Goal: Information Seeking & Learning: Understand process/instructions

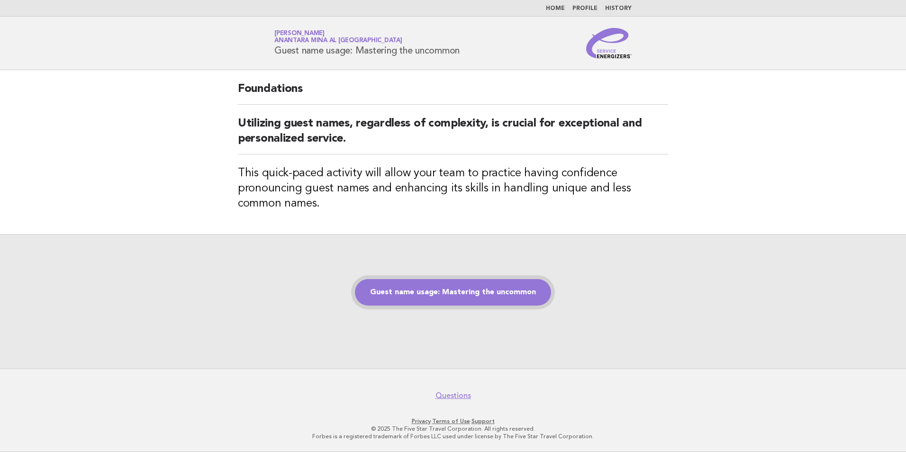
click at [471, 292] on link "Guest name usage: Mastering the uncommon" at bounding box center [453, 292] width 196 height 27
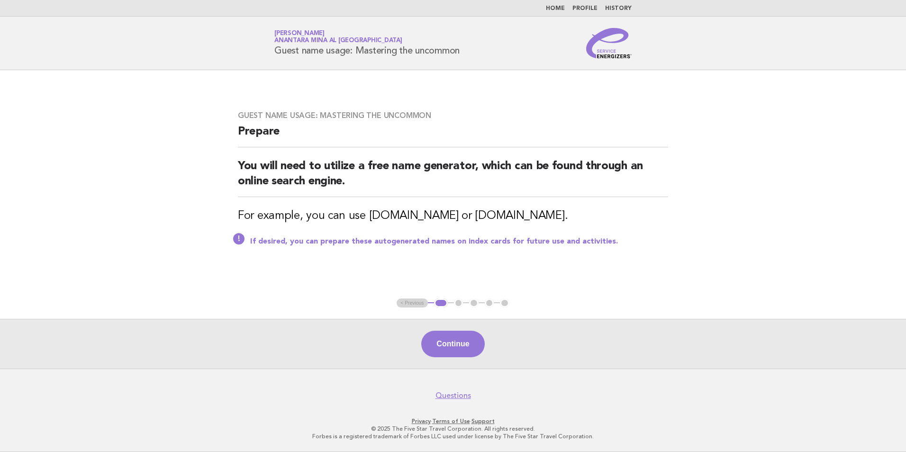
drag, startPoint x: 585, startPoint y: 215, endPoint x: 487, endPoint y: 211, distance: 98.2
click at [487, 211] on h3 "For example, you can use [DOMAIN_NAME] or [DOMAIN_NAME]." at bounding box center [453, 215] width 430 height 15
drag, startPoint x: 487, startPoint y: 211, endPoint x: 515, endPoint y: 215, distance: 29.1
copy h3 "[DOMAIN_NAME]"
click at [482, 272] on main "Guest name usage: Mastering the uncommon Prepare You will need to utilize a fre…" at bounding box center [453, 219] width 906 height 298
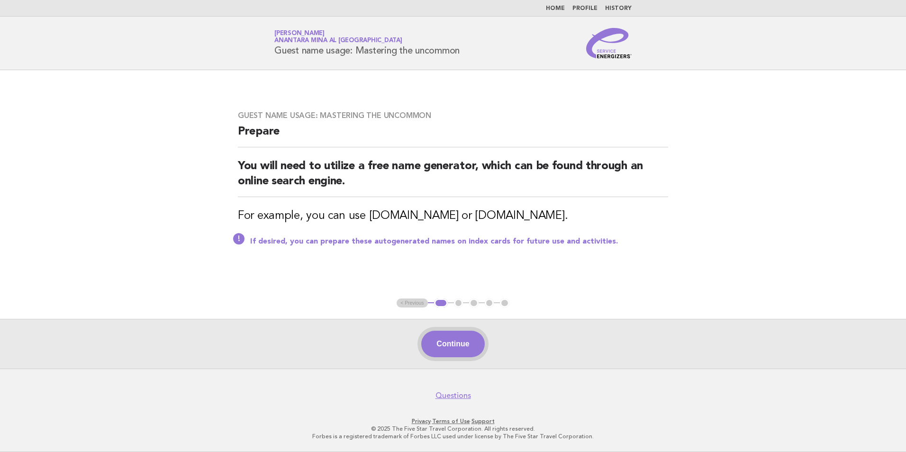
click at [465, 349] on button "Continue" at bounding box center [452, 344] width 63 height 27
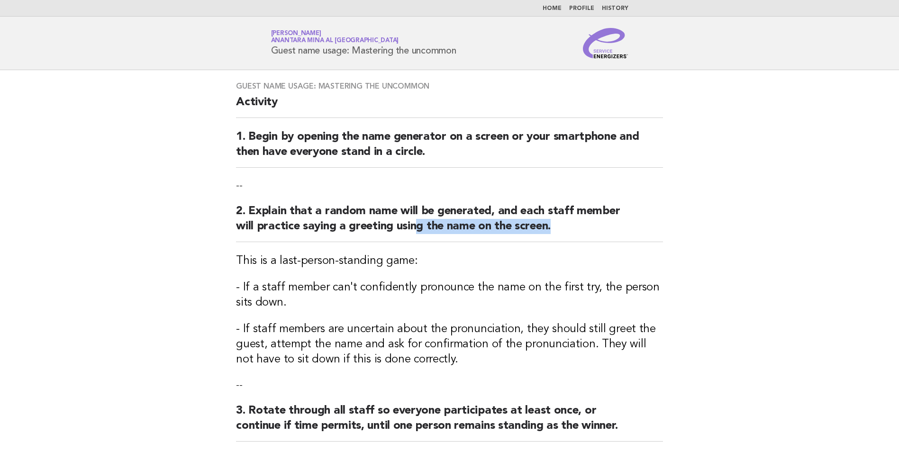
drag, startPoint x: 550, startPoint y: 227, endPoint x: 391, endPoint y: 236, distance: 159.9
click at [391, 236] on h2 "2. Explain that a random name will be generated, and each staff member will pra…" at bounding box center [449, 223] width 427 height 38
click at [241, 311] on div "Guest name usage: Mastering the uncommon Activity 1. Begin by opening the name …" at bounding box center [450, 267] width 450 height 394
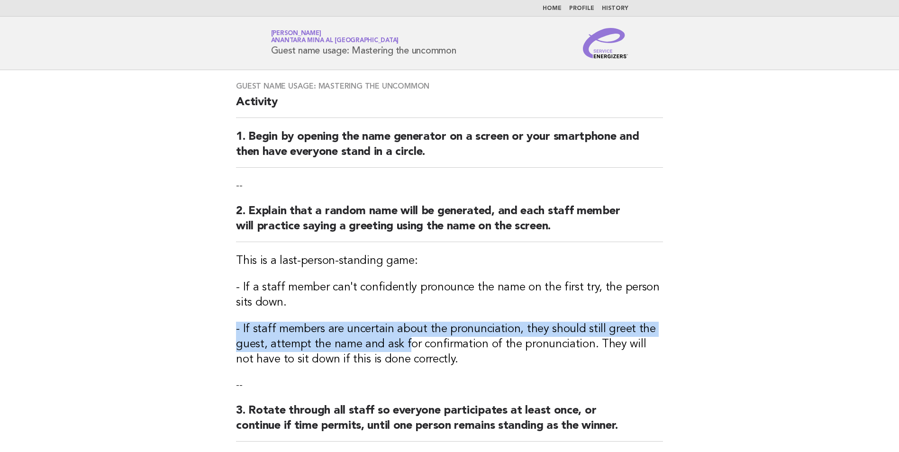
drag, startPoint x: 224, startPoint y: 326, endPoint x: 403, endPoint y: 340, distance: 179.6
click at [403, 340] on div "Guest name usage: Mastering the uncommon Activity 1. Begin by opening the name …" at bounding box center [450, 267] width 450 height 394
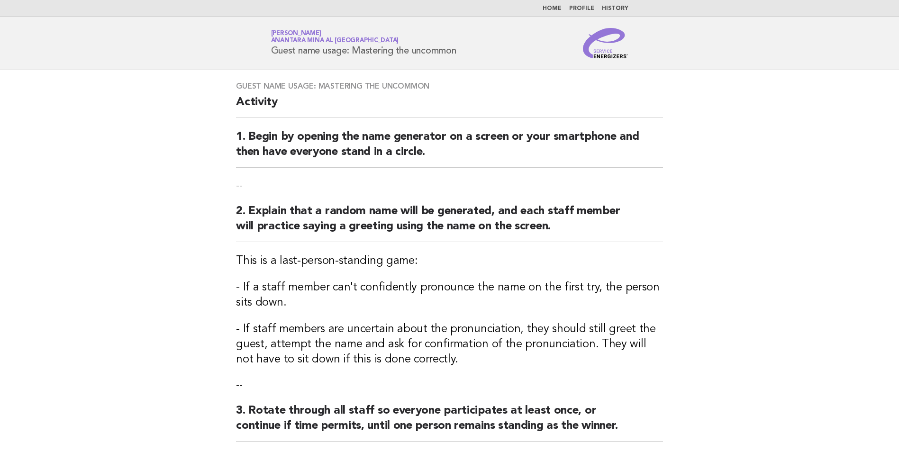
drag, startPoint x: 518, startPoint y: 366, endPoint x: 420, endPoint y: 366, distance: 97.6
click at [517, 366] on h3 "- If staff members are uncertain about the pronunciation, they should still gre…" at bounding box center [449, 344] width 427 height 45
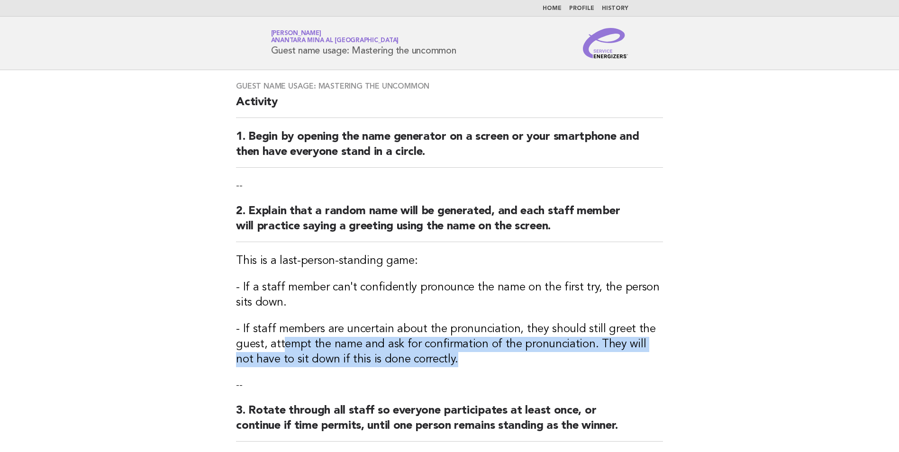
drag, startPoint x: 459, startPoint y: 366, endPoint x: 279, endPoint y: 343, distance: 181.1
click at [279, 343] on h3 "- If staff members are uncertain about the pronunciation, they should still gre…" at bounding box center [449, 344] width 427 height 45
click at [584, 364] on h3 "- If staff members are uncertain about the pronunciation, they should still gre…" at bounding box center [449, 344] width 427 height 45
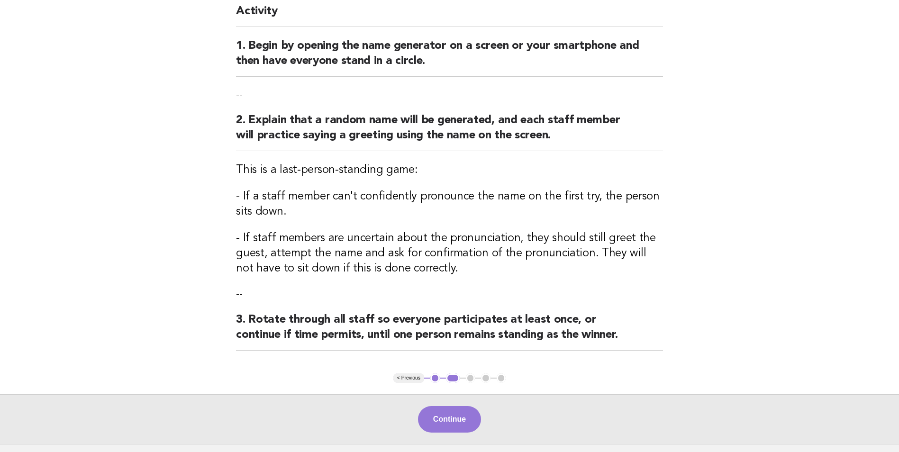
scroll to position [95, 0]
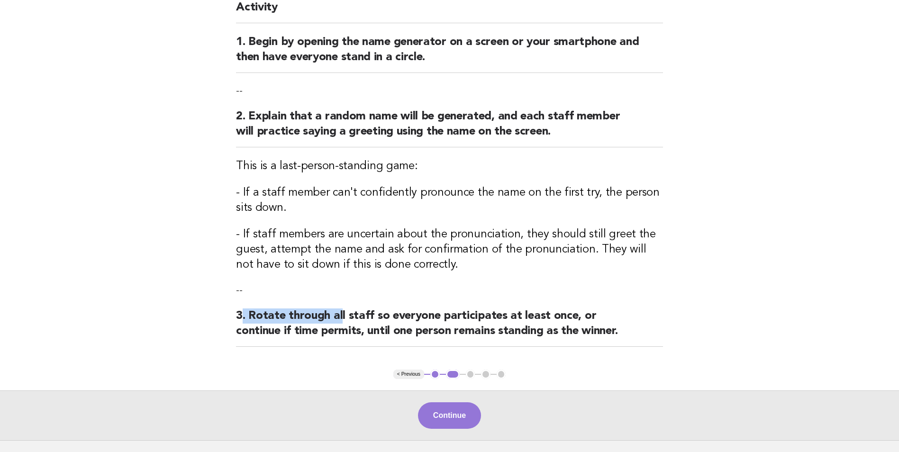
drag, startPoint x: 241, startPoint y: 316, endPoint x: 338, endPoint y: 315, distance: 97.1
click at [338, 315] on h2 "3. Rotate through all staff so everyone participates at least once, or continue…" at bounding box center [449, 327] width 427 height 38
click at [426, 401] on div "Continue" at bounding box center [449, 415] width 899 height 50
click at [431, 406] on button "Continue" at bounding box center [449, 415] width 63 height 27
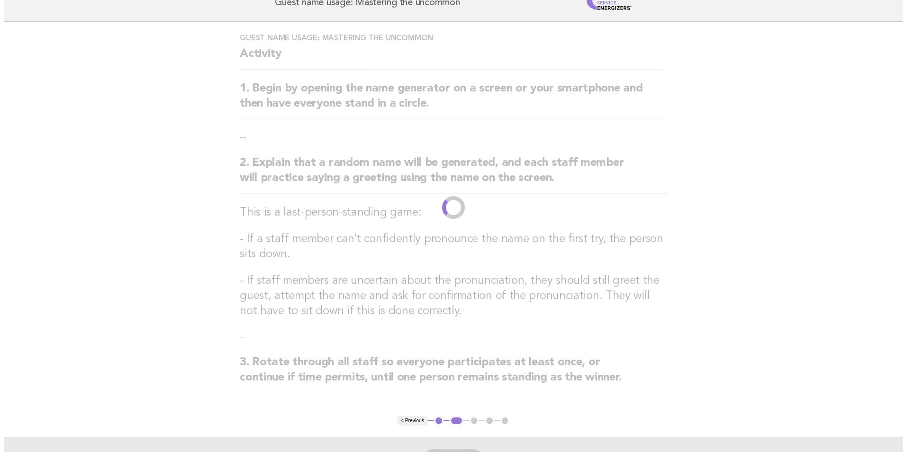
scroll to position [0, 0]
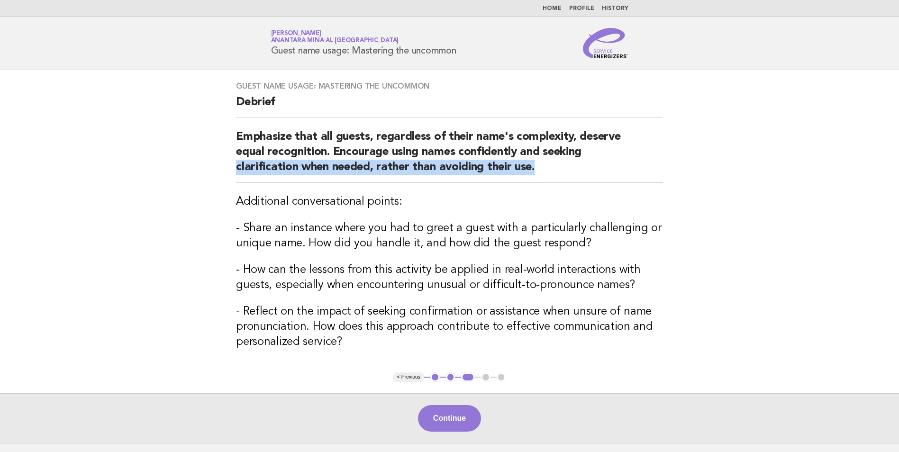
drag, startPoint x: 567, startPoint y: 174, endPoint x: 217, endPoint y: 173, distance: 349.6
click at [217, 173] on main "Guest name usage: Mastering the uncommon Debrief Emphasize that all guests, reg…" at bounding box center [449, 256] width 899 height 373
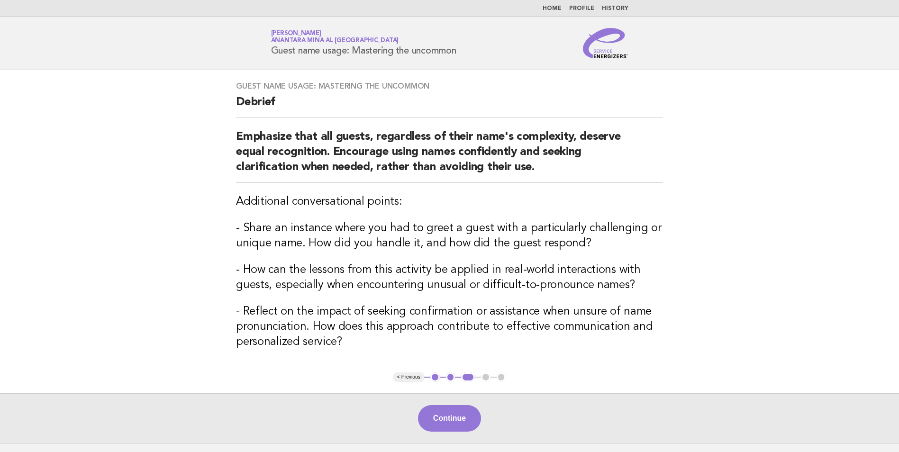
drag, startPoint x: 217, startPoint y: 173, endPoint x: 323, endPoint y: 263, distance: 138.7
click at [323, 264] on h3 "- How can the lessons from this activity be applied in real-world interactions …" at bounding box center [449, 277] width 427 height 30
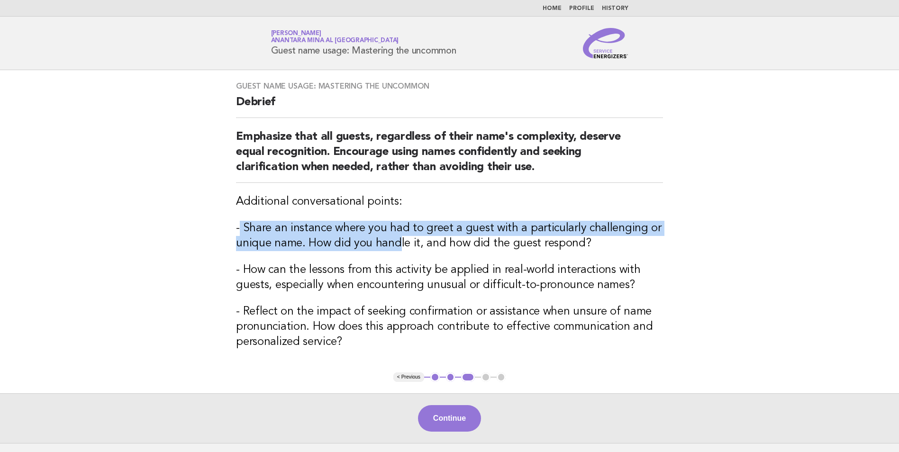
drag, startPoint x: 242, startPoint y: 227, endPoint x: 396, endPoint y: 248, distance: 155.4
click at [396, 248] on h3 "- Share an instance where you had to greet a guest with a particularly challeng…" at bounding box center [449, 236] width 427 height 30
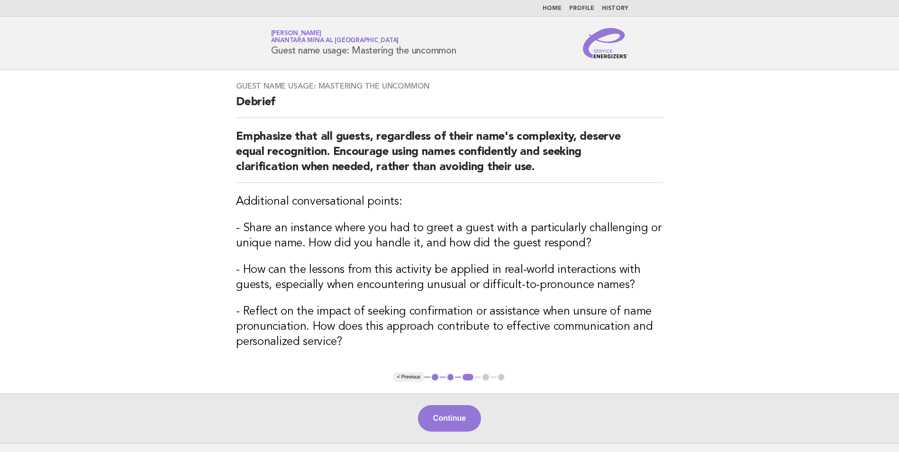
drag, startPoint x: 396, startPoint y: 248, endPoint x: 381, endPoint y: 307, distance: 60.7
click at [381, 307] on h3 "- Reflect on the impact of seeking confirmation or assistance when unsure of na…" at bounding box center [449, 326] width 427 height 45
click at [398, 401] on div "Continue" at bounding box center [449, 418] width 899 height 50
click at [483, 419] on div "Continue" at bounding box center [449, 418] width 899 height 50
click at [472, 419] on button "Continue" at bounding box center [449, 418] width 63 height 27
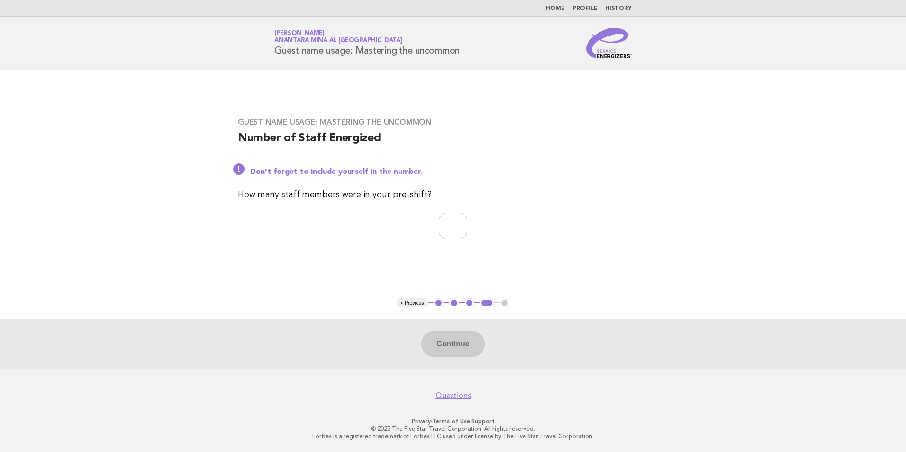
drag, startPoint x: 271, startPoint y: 203, endPoint x: 311, endPoint y: 129, distance: 83.5
click at [327, 204] on div "Guest name usage: Mastering the uncommon Number of Staff Energized Don't forget…" at bounding box center [452, 184] width 453 height 156
